Goal: Find specific page/section: Find specific page/section

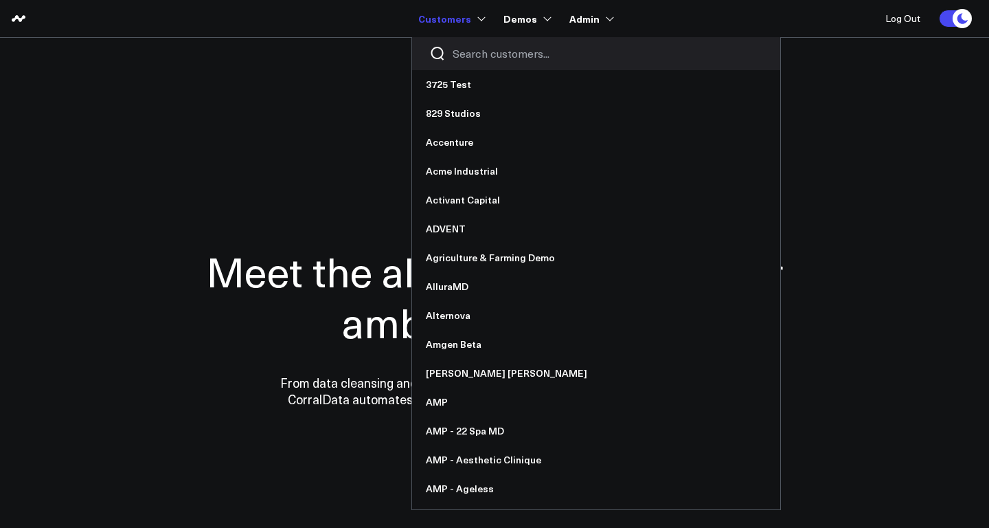
click at [474, 49] on input "Search customers input" at bounding box center [608, 53] width 310 height 15
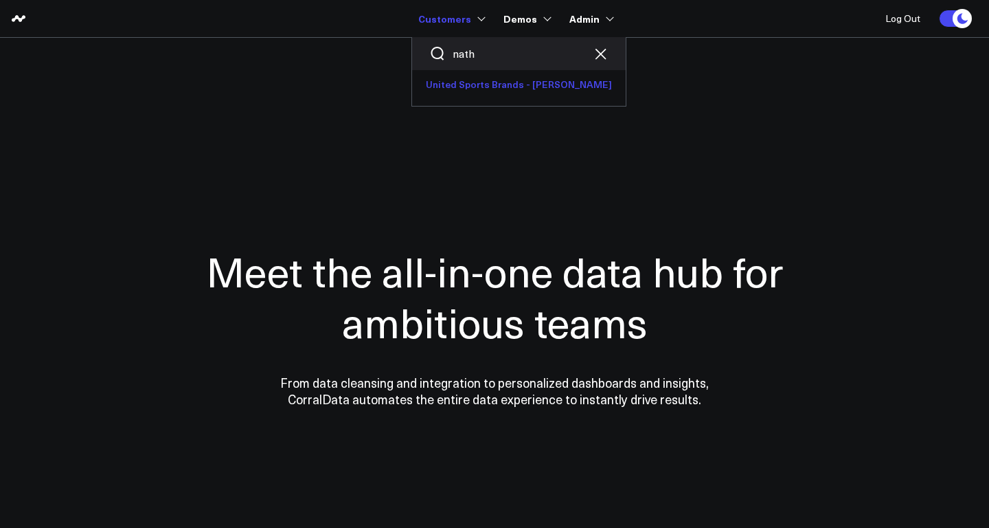
type input "nath"
click at [482, 84] on link "United Sports Brands - [PERSON_NAME]" at bounding box center [519, 84] width 214 height 29
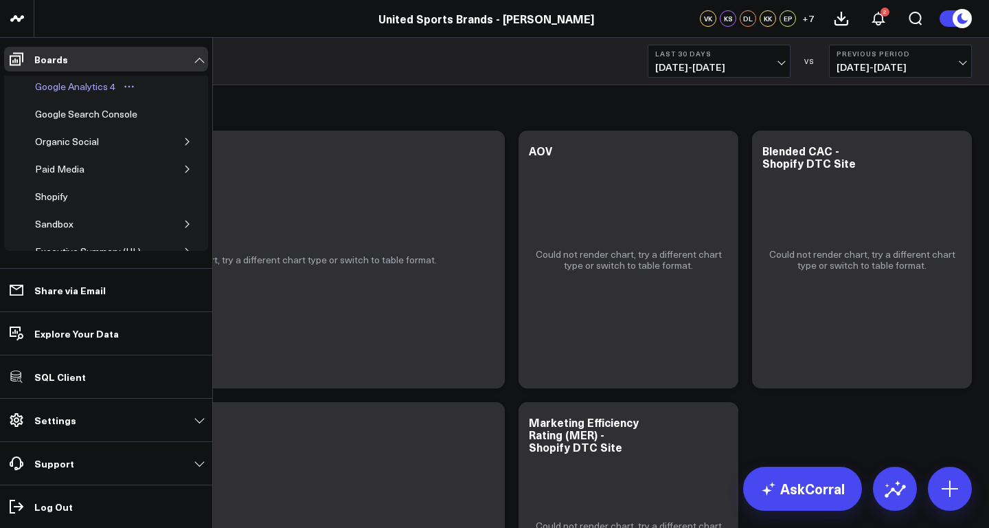
scroll to position [60, 0]
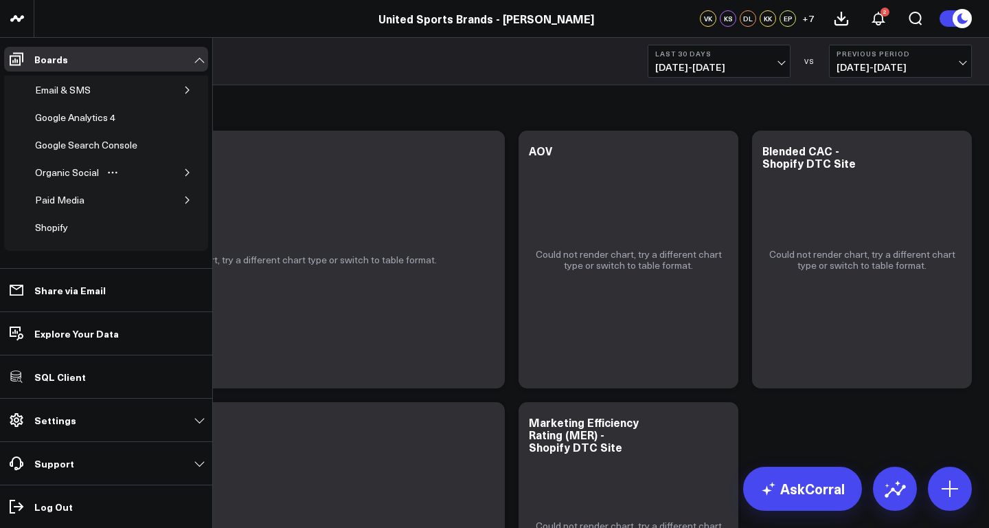
click at [183, 172] on icon "button" at bounding box center [187, 172] width 8 height 8
